Goal: Information Seeking & Learning: Check status

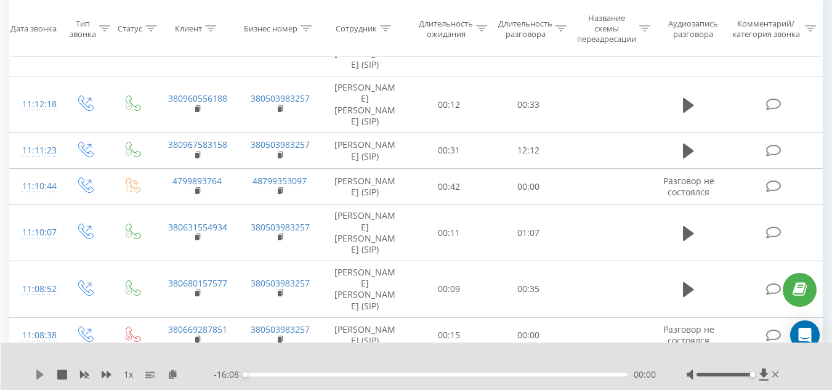
click at [40, 376] on icon at bounding box center [39, 375] width 7 height 10
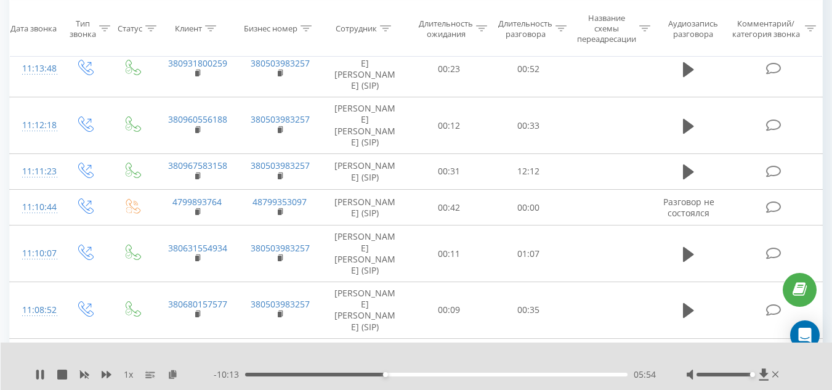
scroll to position [837, 0]
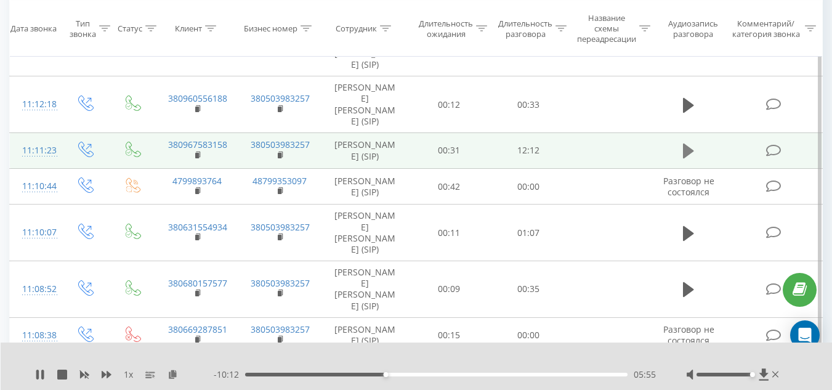
click at [684, 158] on icon at bounding box center [688, 151] width 11 height 15
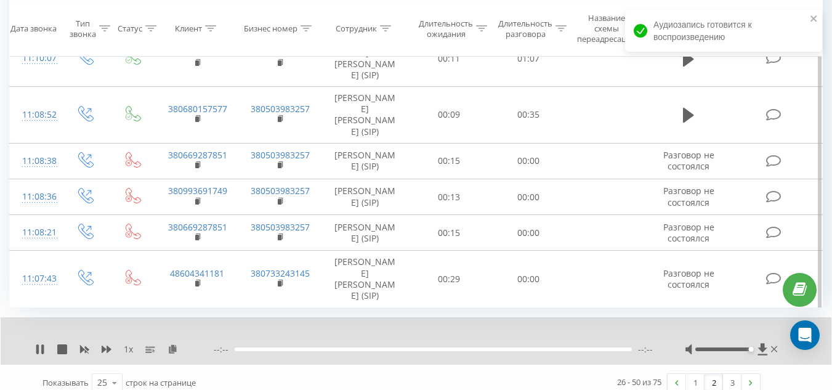
scroll to position [1060, 0]
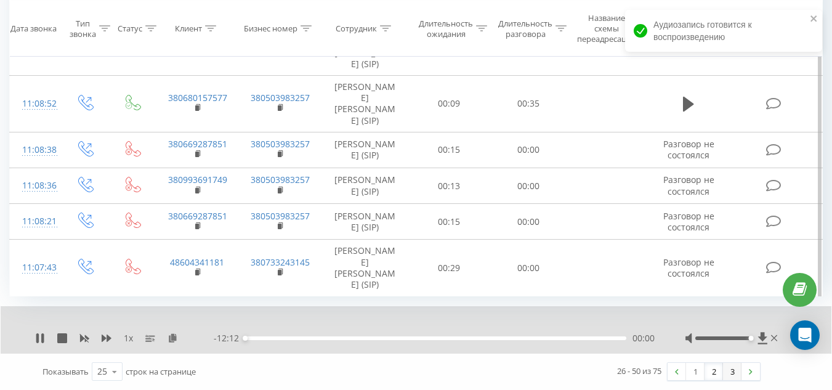
click at [736, 376] on link "3" at bounding box center [732, 371] width 18 height 17
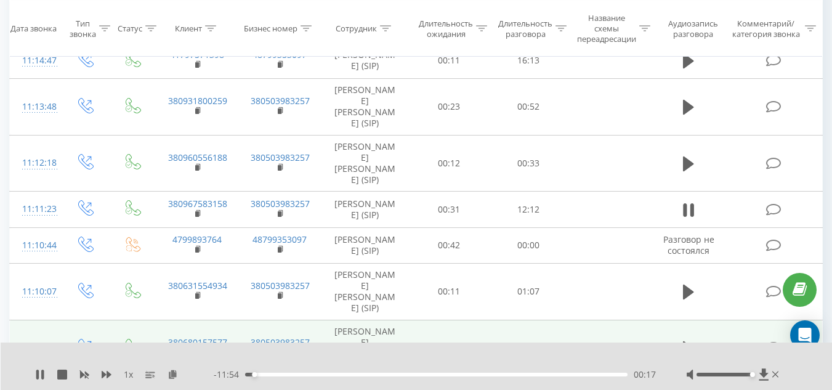
scroll to position [680, 0]
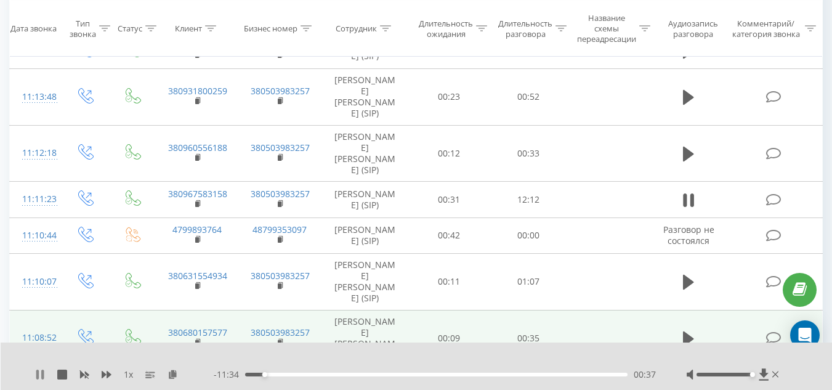
click at [39, 373] on icon at bounding box center [37, 375] width 2 height 10
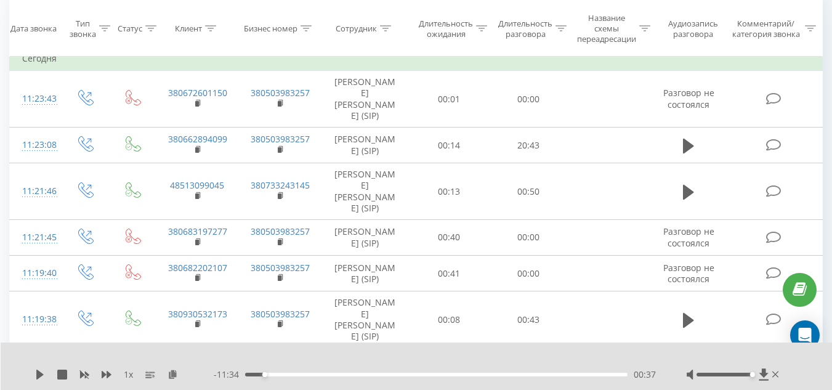
scroll to position [0, 0]
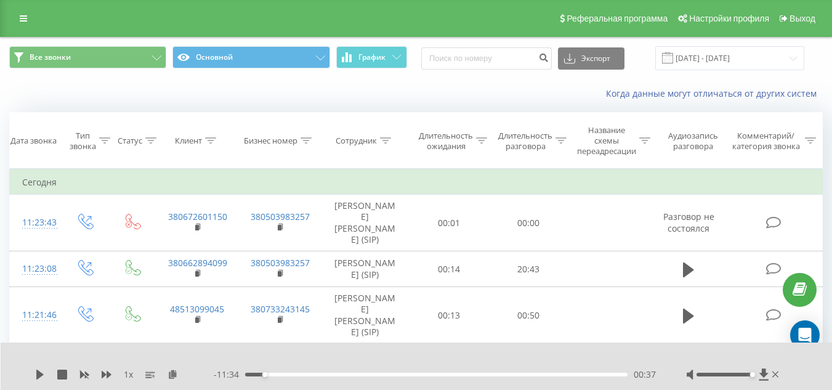
click at [12, 20] on div "Реферальная программа Настройки профиля Выход" at bounding box center [416, 18] width 832 height 37
click at [22, 20] on icon at bounding box center [23, 18] width 7 height 9
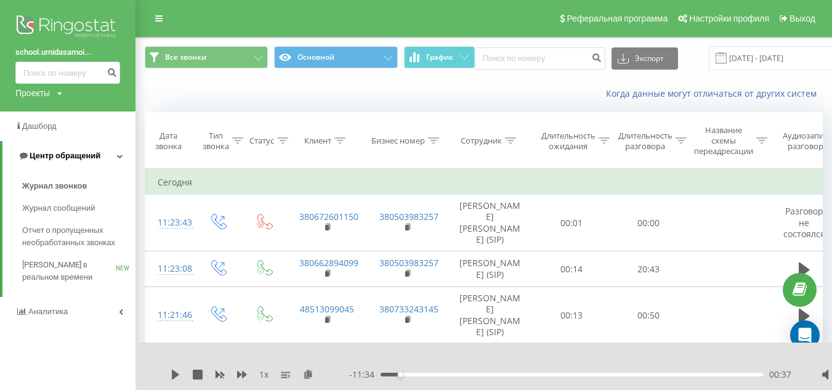
click at [76, 153] on span "Центр обращений" at bounding box center [65, 155] width 71 height 9
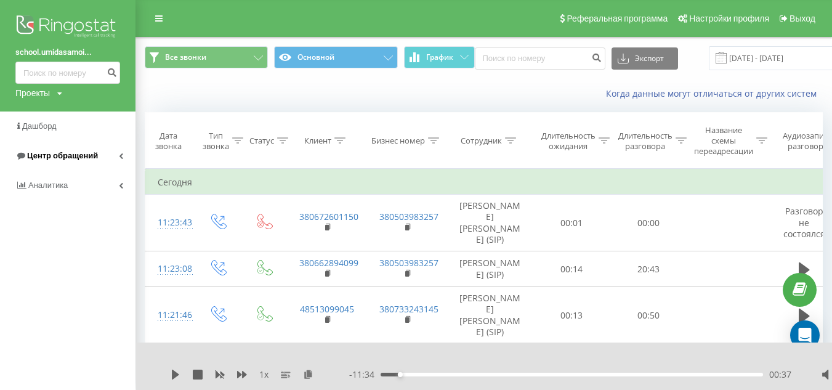
click at [69, 160] on span "Центр обращений" at bounding box center [62, 155] width 71 height 9
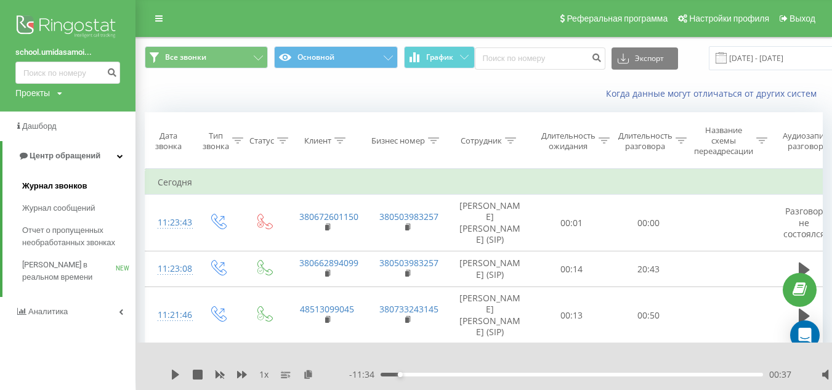
click at [69, 190] on span "Журнал звонков" at bounding box center [54, 186] width 65 height 12
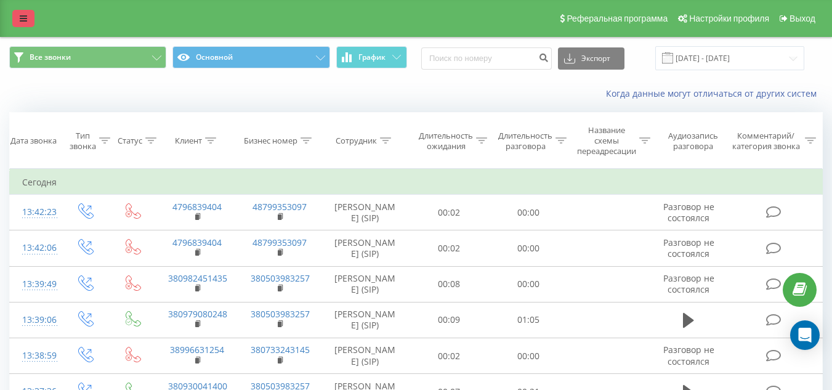
click at [24, 19] on icon at bounding box center [23, 18] width 7 height 9
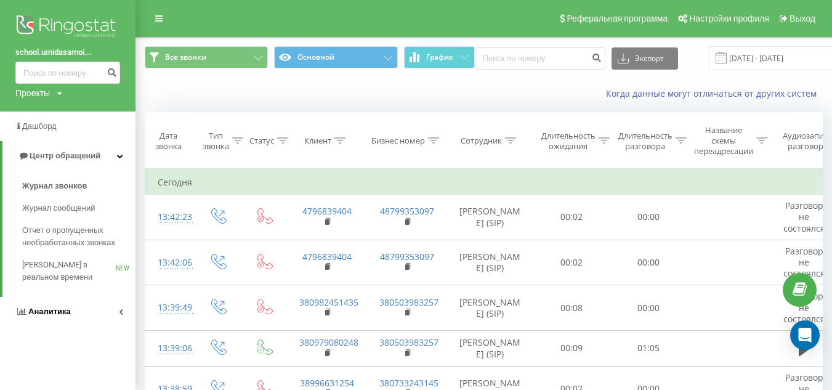
click at [47, 315] on span "Аналитика" at bounding box center [49, 311] width 43 height 9
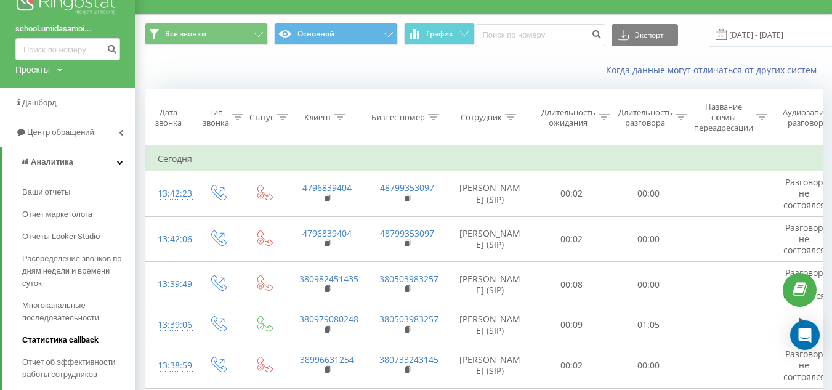
scroll to position [25, 0]
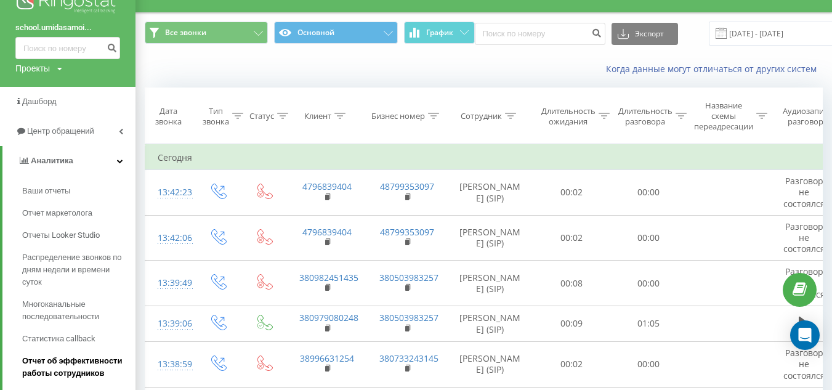
click at [55, 365] on span "Отчет об эффективности работы сотрудников" at bounding box center [75, 367] width 107 height 25
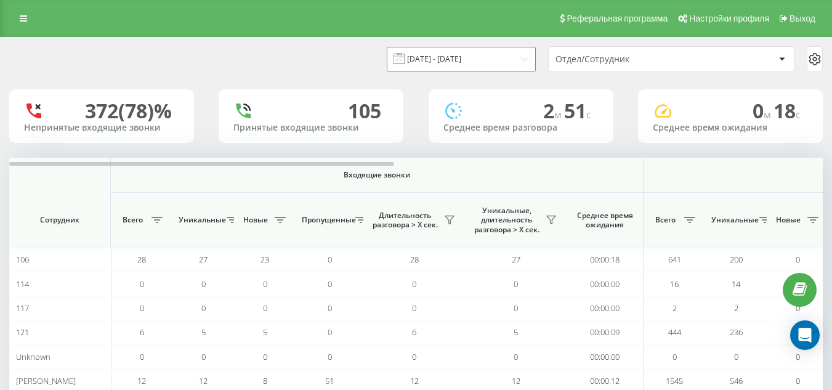
click at [503, 59] on input "20.07.2025 - 20.08.2025" at bounding box center [461, 59] width 149 height 24
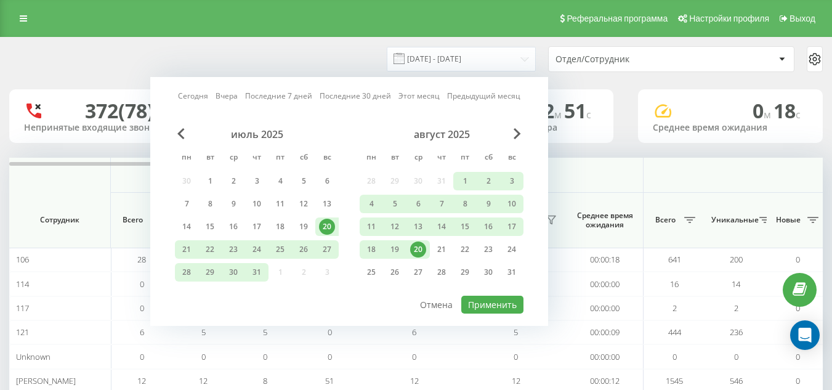
click at [422, 253] on div "20" at bounding box center [418, 249] width 16 height 16
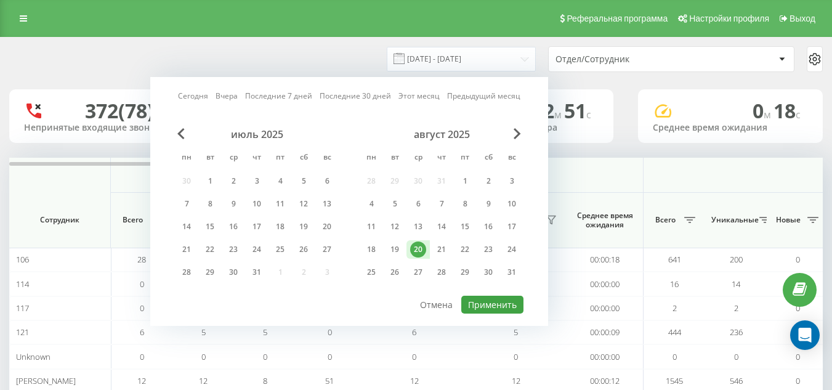
drag, startPoint x: 490, startPoint y: 295, endPoint x: 495, endPoint y: 301, distance: 7.9
click at [495, 301] on div "Сегодня Вчера Последние 7 дней Последние 30 дней Этот месяц Предыдущий месяц ию…" at bounding box center [349, 201] width 398 height 249
click at [495, 301] on button "Применить" at bounding box center [492, 305] width 62 height 18
type input "[DATE] - [DATE]"
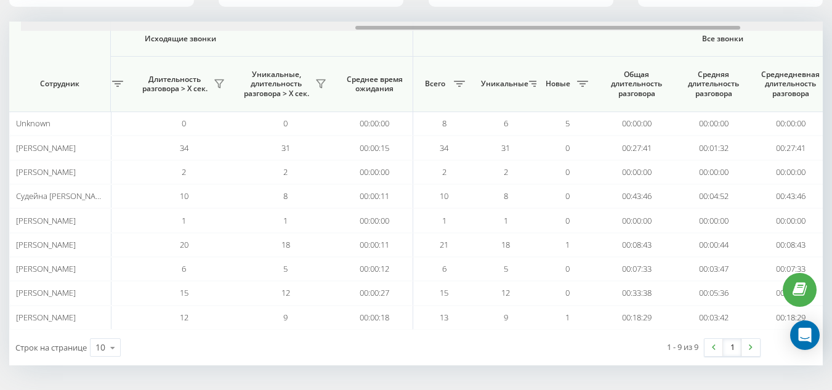
scroll to position [0, 707]
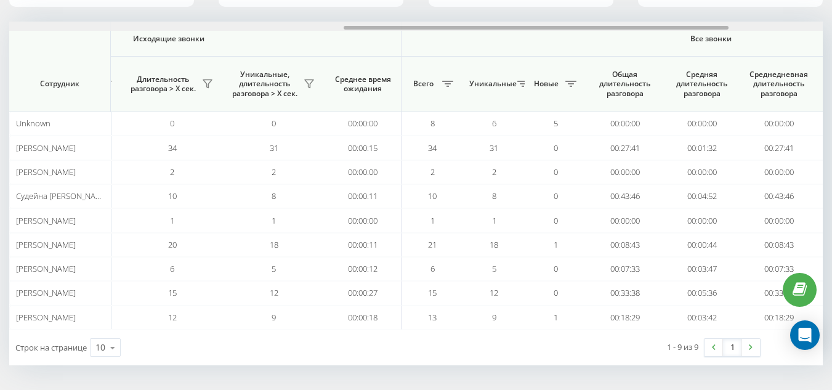
drag, startPoint x: 329, startPoint y: 28, endPoint x: 664, endPoint y: 14, distance: 335.4
click at [664, 14] on div "20.08.2025 - 20.08.2025 Отдел/Сотрудник 7 (78)% Непринятые входящие звонки 2 Пр…" at bounding box center [416, 133] width 814 height 464
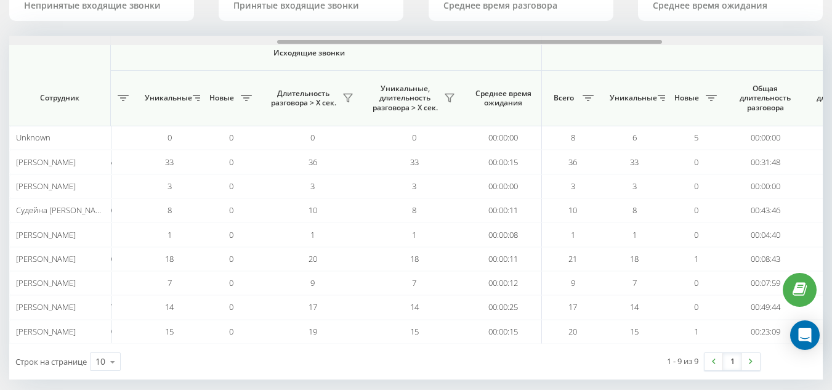
scroll to position [0, 666]
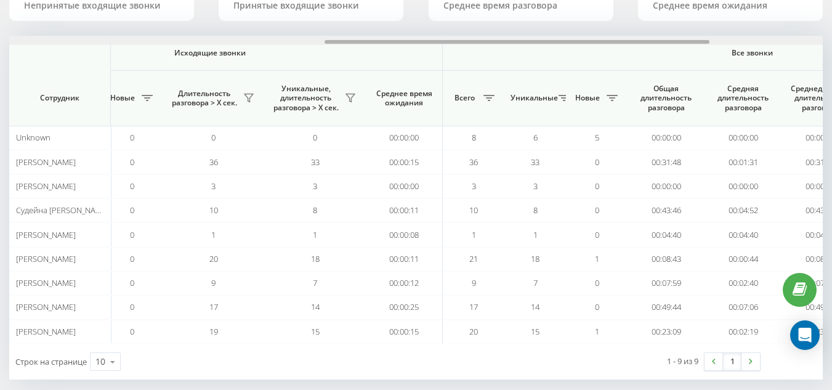
drag, startPoint x: 381, startPoint y: 43, endPoint x: 697, endPoint y: 30, distance: 315.6
click at [697, 30] on div "20.08.2025 - 20.08.2025 Отдел/Сотрудник 7 (78)% Непринятые входящие звонки 2 Пр…" at bounding box center [416, 148] width 814 height 464
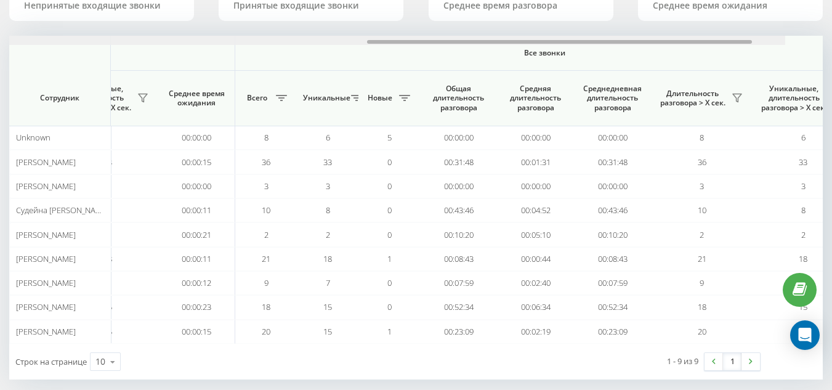
drag, startPoint x: 44, startPoint y: 42, endPoint x: 460, endPoint y: 23, distance: 415.6
click at [460, 23] on div "[DATE] - [DATE] Отдел/Сотрудник 7 (78)% Непринятые входящие звонки 2 Принятые в…" at bounding box center [416, 148] width 814 height 464
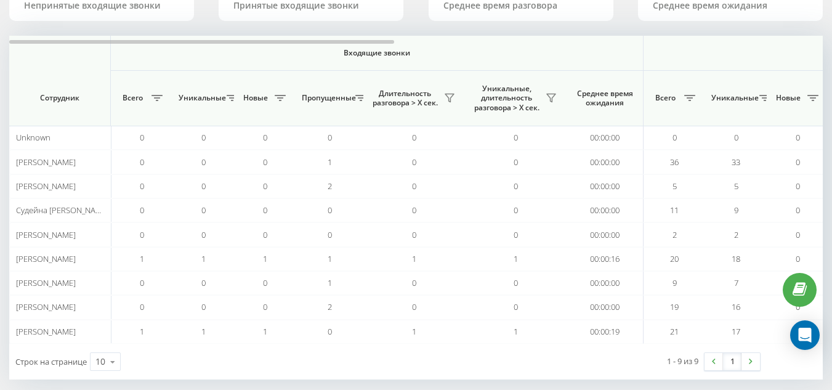
scroll to position [136, 0]
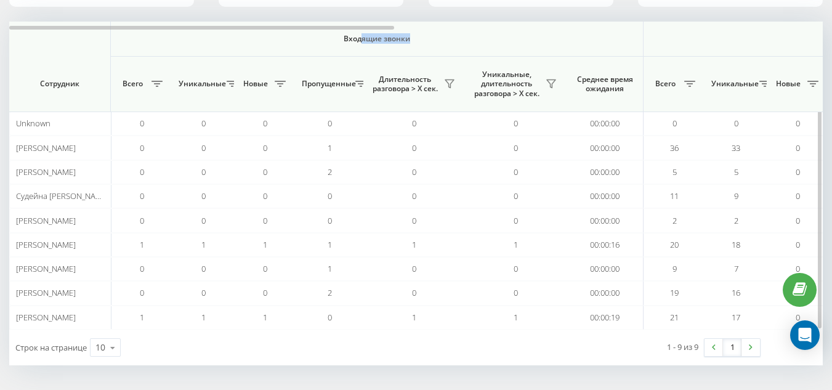
drag, startPoint x: 362, startPoint y: 25, endPoint x: 508, endPoint y: 22, distance: 146.0
click at [508, 22] on th "Входящие звонки" at bounding box center [377, 39] width 533 height 35
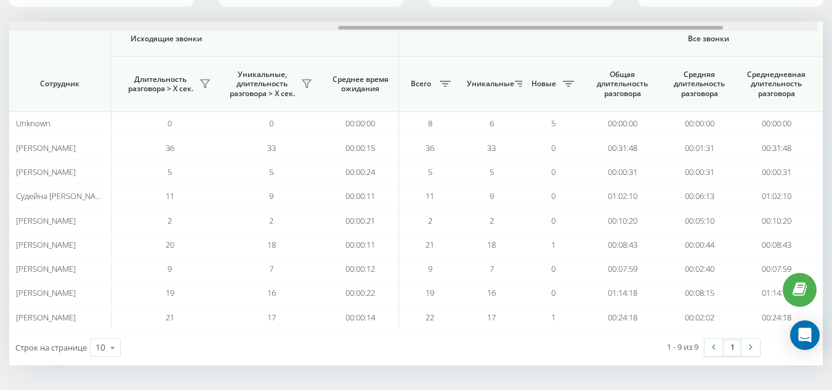
scroll to position [0, 720]
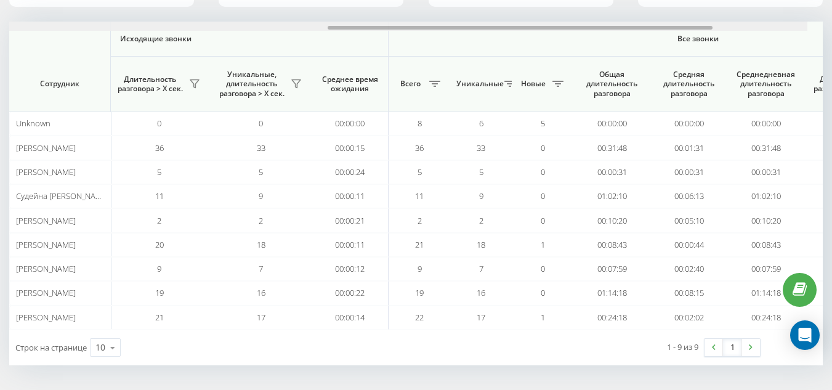
drag, startPoint x: 381, startPoint y: 28, endPoint x: 722, endPoint y: 12, distance: 341.6
click at [722, 12] on div "20.08.2025 - 20.08.2025 Отдел/Сотрудник 7 (78)% Непринятые входящие звонки 2 Пр…" at bounding box center [416, 133] width 814 height 464
